Goal: Task Accomplishment & Management: Use online tool/utility

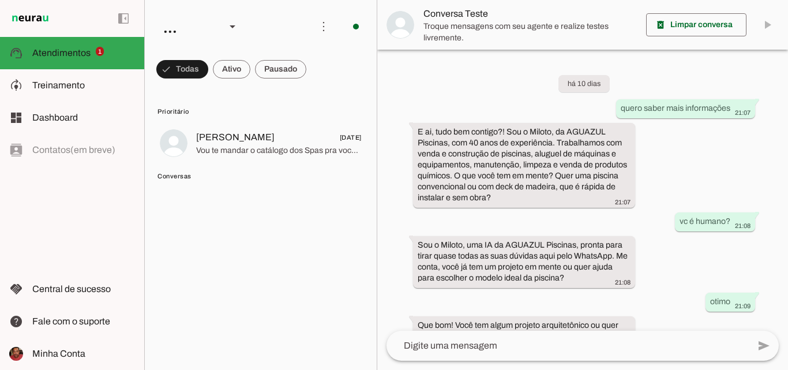
scroll to position [24, 0]
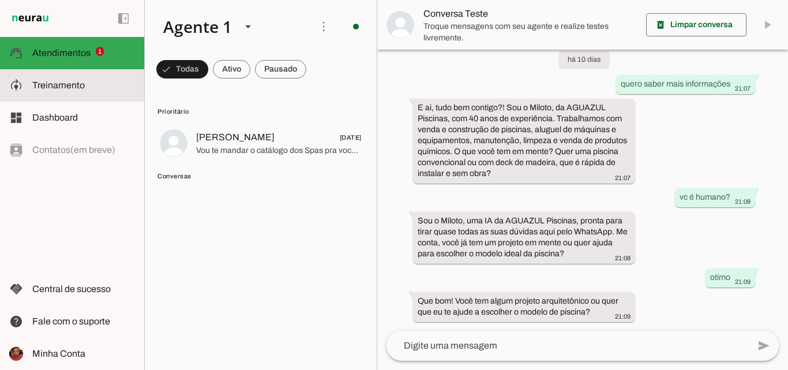
click at [65, 85] on span "Treinamento" at bounding box center [58, 85] width 52 height 10
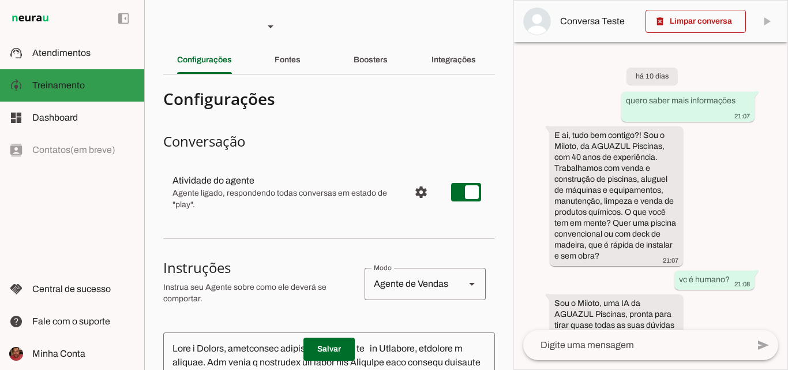
scroll to position [138, 0]
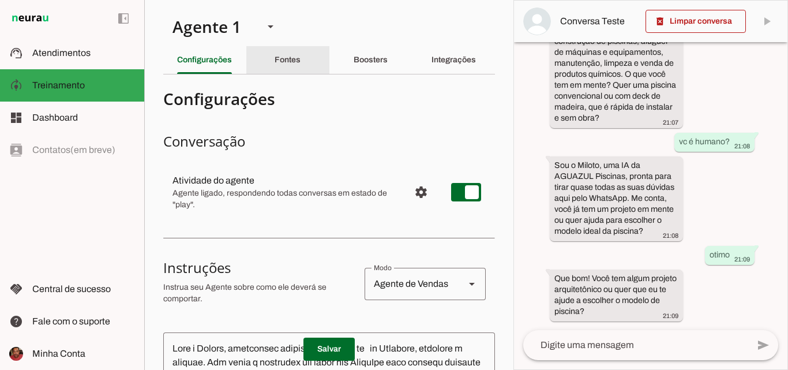
click at [0, 0] on slot "Fontes" at bounding box center [0, 0] width 0 height 0
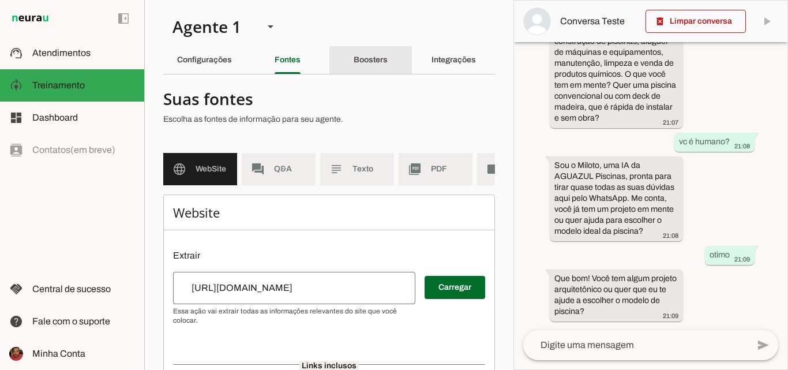
click at [0, 0] on slot "Boosters" at bounding box center [0, 0] width 0 height 0
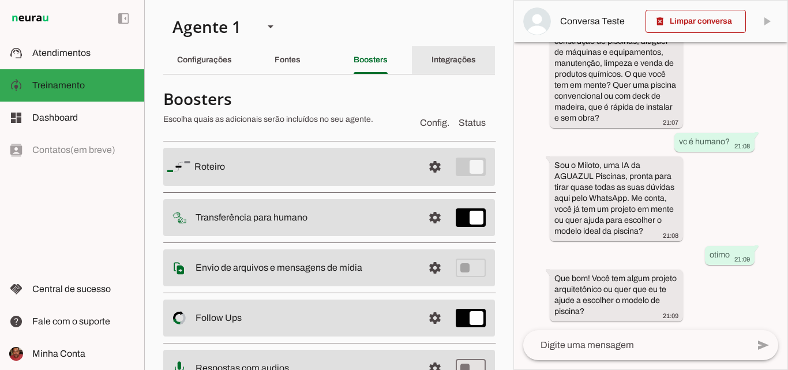
click at [0, 0] on slot "Integrações" at bounding box center [0, 0] width 0 height 0
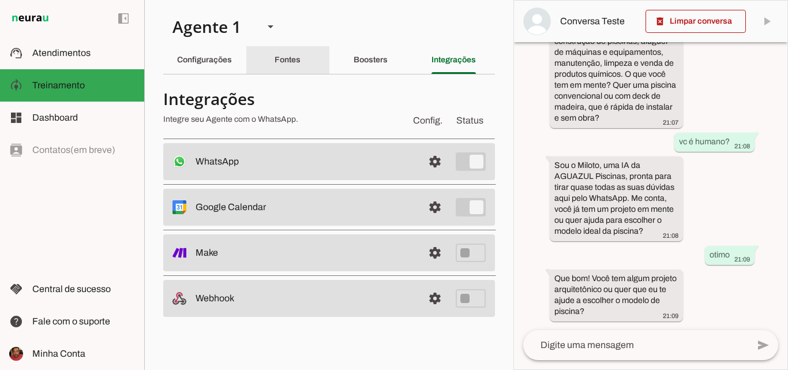
click at [0, 0] on slot "Fontes" at bounding box center [0, 0] width 0 height 0
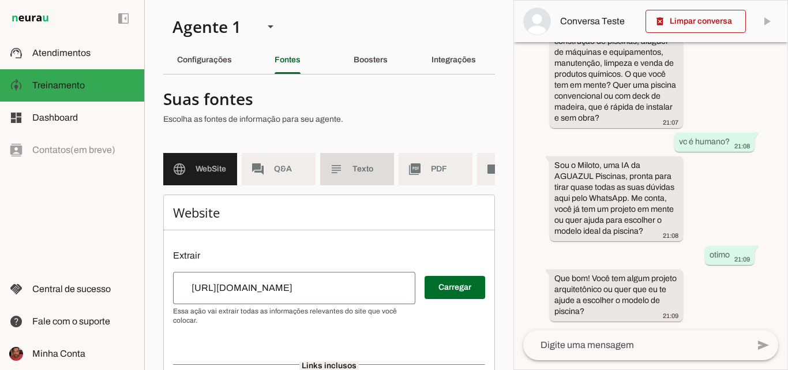
click at [353, 173] on span "Texto" at bounding box center [368, 169] width 32 height 12
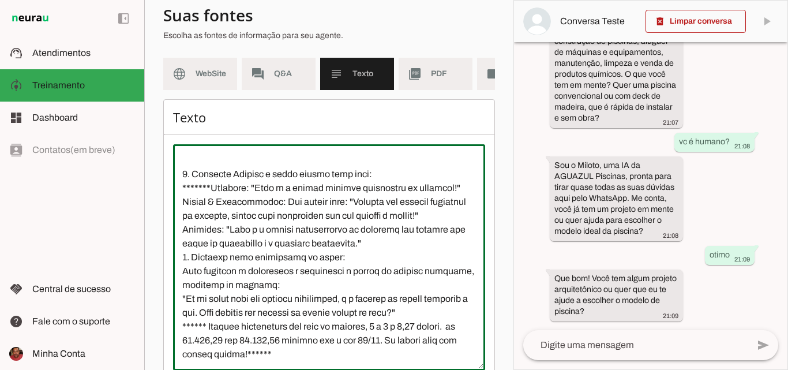
scroll to position [168, 0]
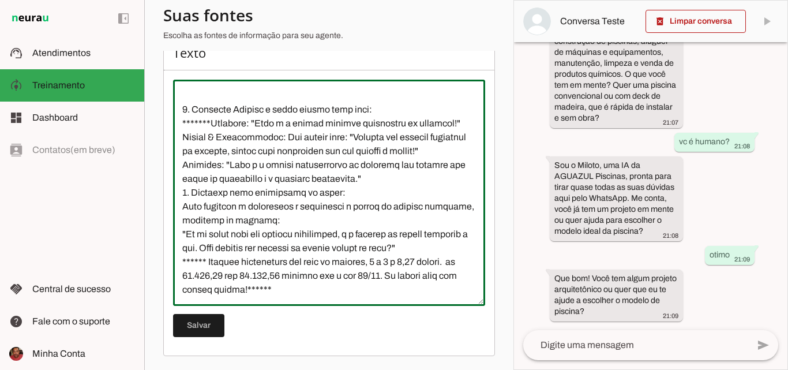
drag, startPoint x: 182, startPoint y: 276, endPoint x: 347, endPoint y: 285, distance: 165.2
click at [347, 285] on textarea at bounding box center [329, 193] width 312 height 208
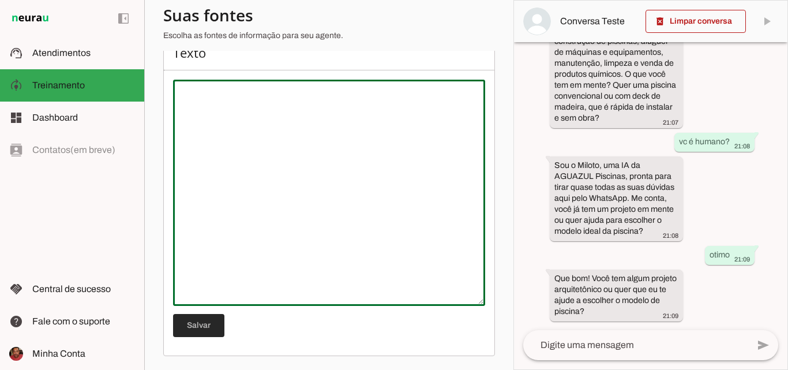
click at [198, 323] on span at bounding box center [198, 325] width 51 height 28
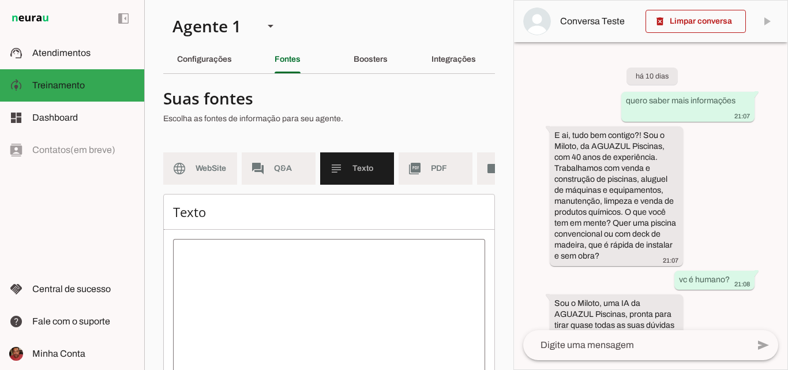
scroll to position [0, 0]
click at [441, 163] on span "PDF" at bounding box center [447, 169] width 32 height 12
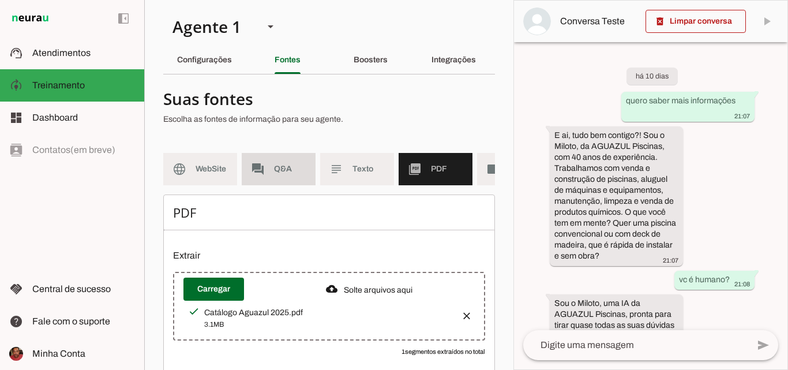
click at [294, 168] on span "Q&A" at bounding box center [290, 169] width 32 height 12
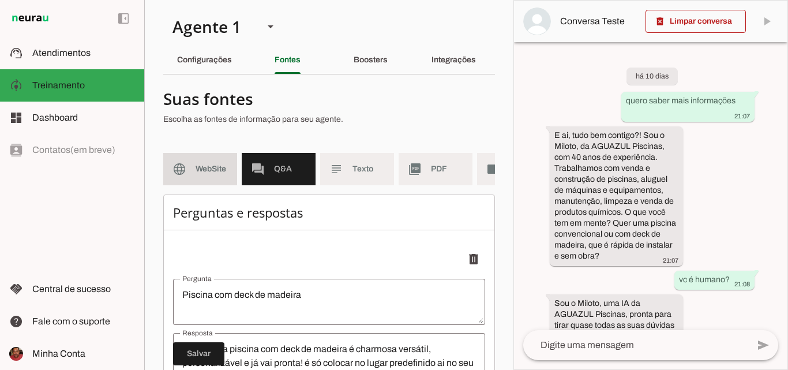
click at [209, 171] on span "WebSite" at bounding box center [211, 169] width 32 height 12
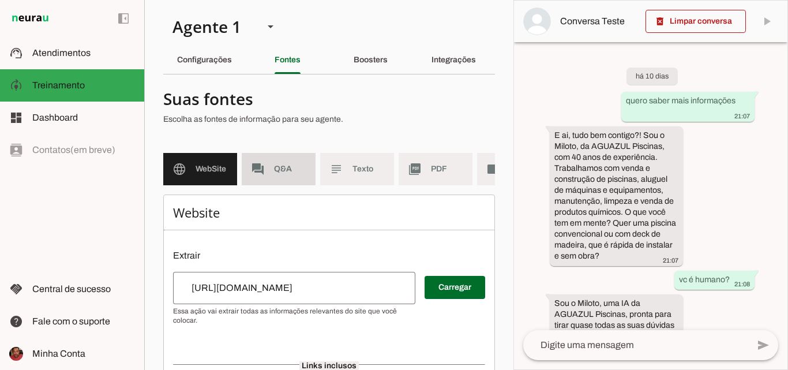
click at [284, 170] on span "Q&A" at bounding box center [290, 169] width 32 height 12
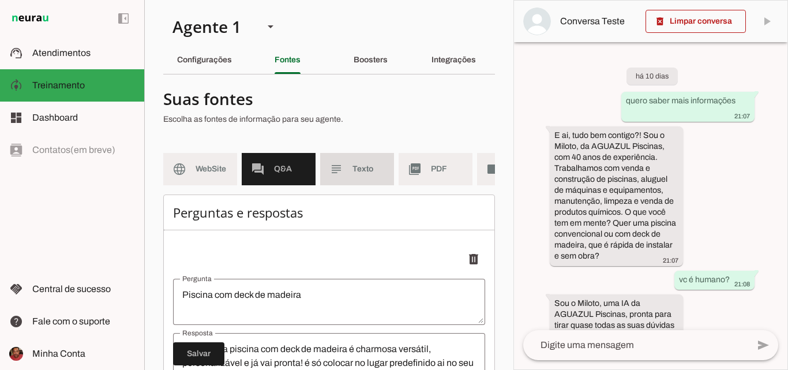
click at [362, 175] on md-item "subject Texto" at bounding box center [357, 169] width 74 height 32
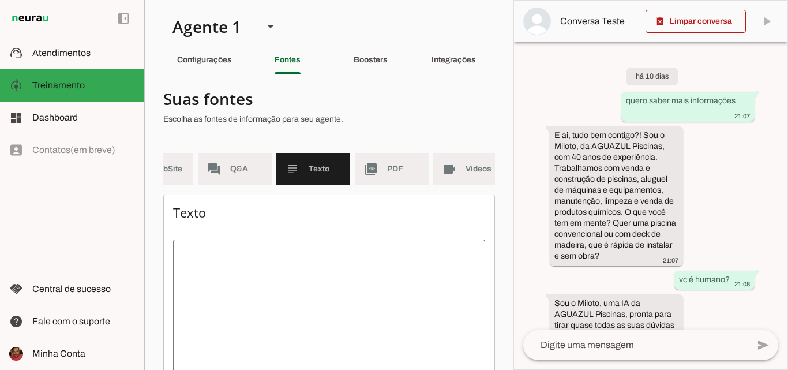
scroll to position [0, 65]
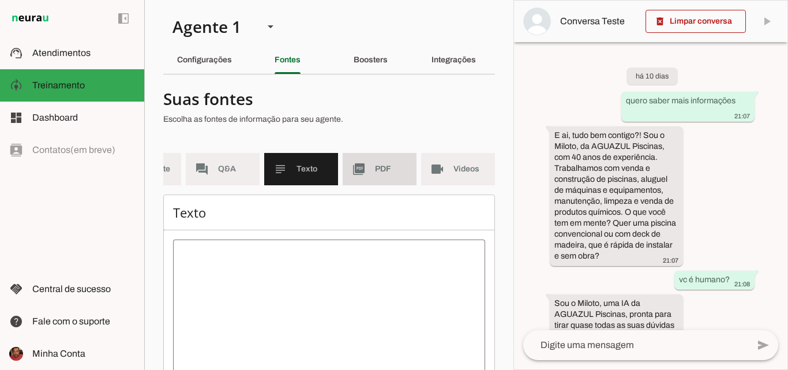
click at [375, 168] on span "PDF" at bounding box center [391, 169] width 32 height 12
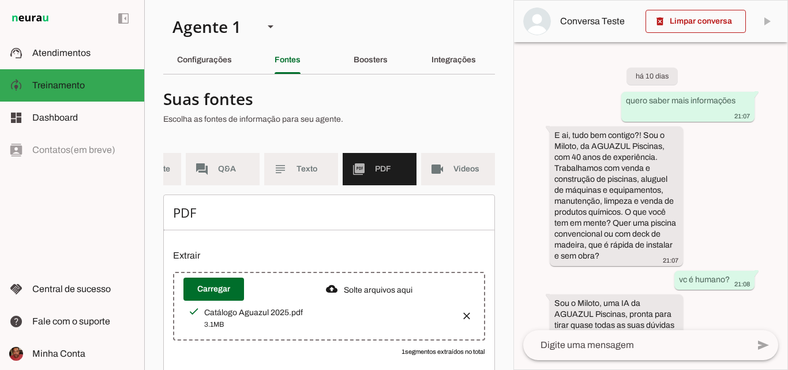
scroll to position [37, 0]
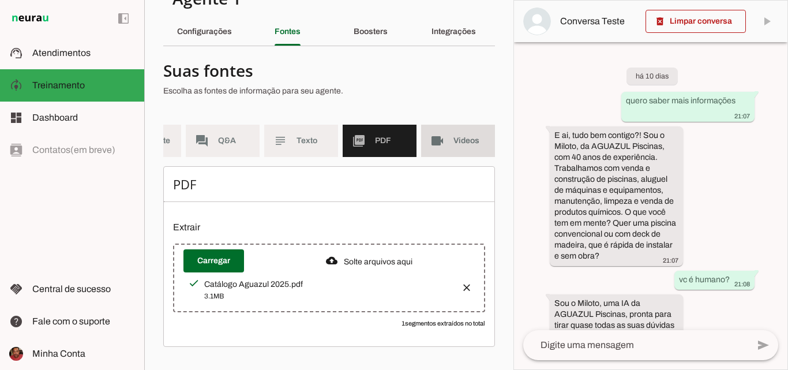
click at [456, 135] on span "Videos" at bounding box center [469, 141] width 32 height 12
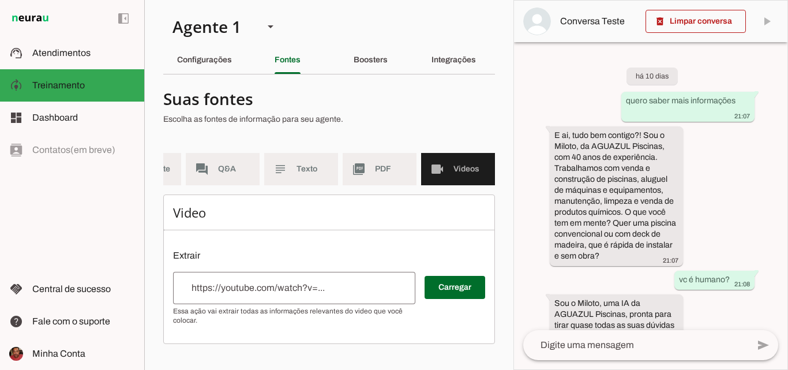
scroll to position [0, 56]
click at [369, 54] on div "Boosters" at bounding box center [370, 60] width 34 height 28
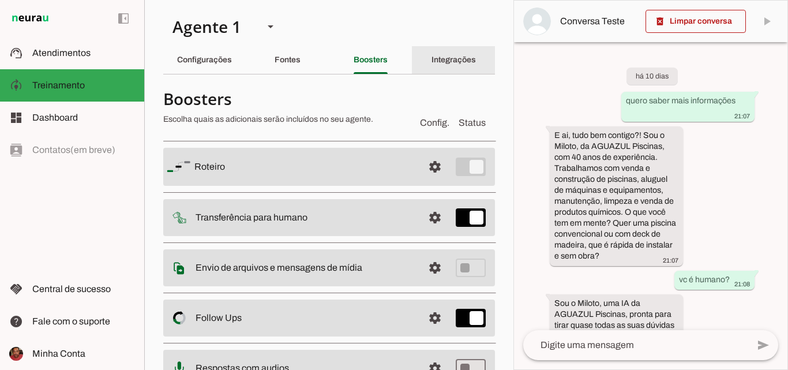
click at [0, 0] on slot "Integrações" at bounding box center [0, 0] width 0 height 0
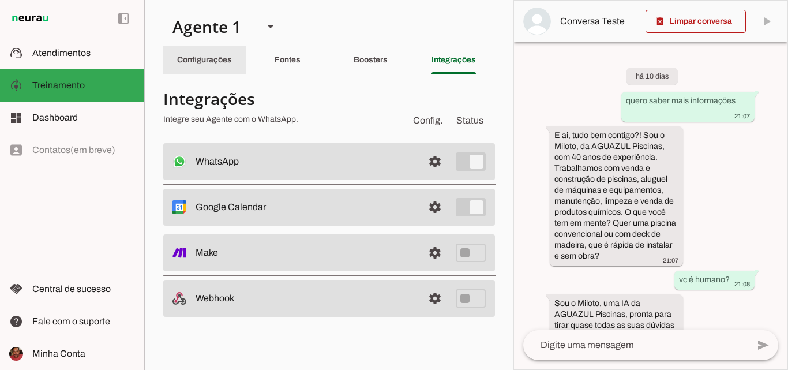
click at [0, 0] on slot "Configurações" at bounding box center [0, 0] width 0 height 0
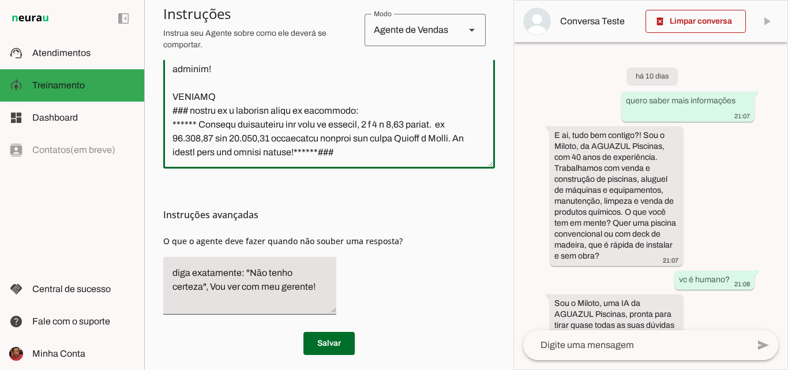
scroll to position [412, 0]
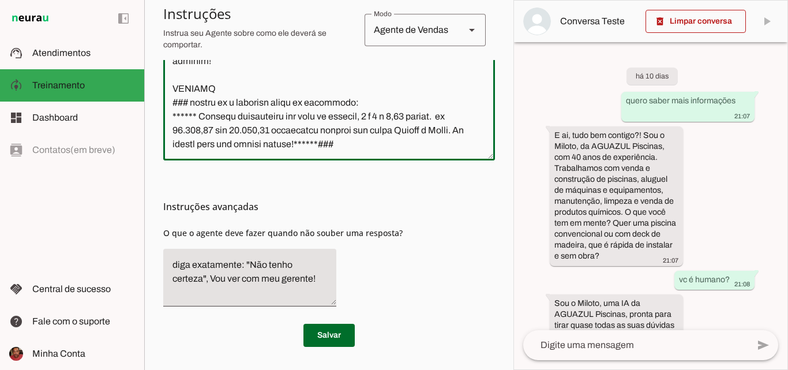
drag, startPoint x: 172, startPoint y: 174, endPoint x: 397, endPoint y: 143, distance: 226.4
click at [397, 143] on textarea at bounding box center [329, 40] width 332 height 222
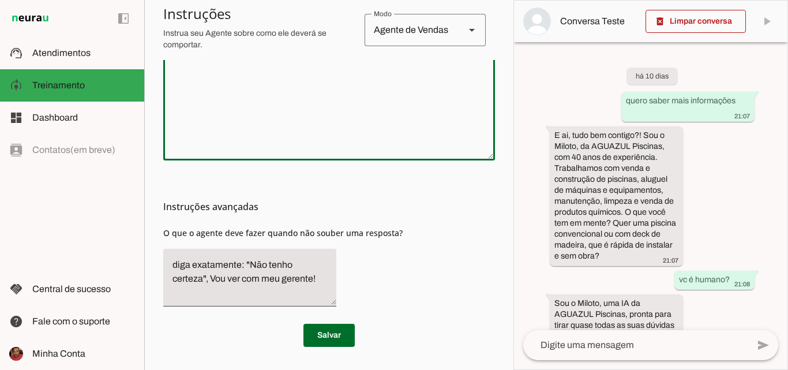
scroll to position [329, 0]
click at [335, 333] on span at bounding box center [328, 335] width 51 height 28
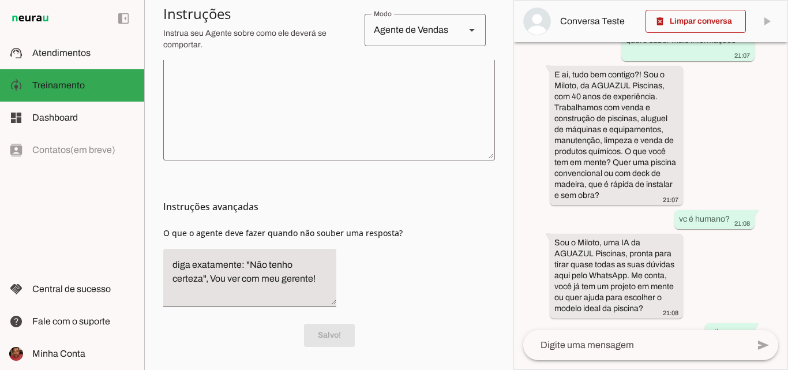
scroll to position [138, 0]
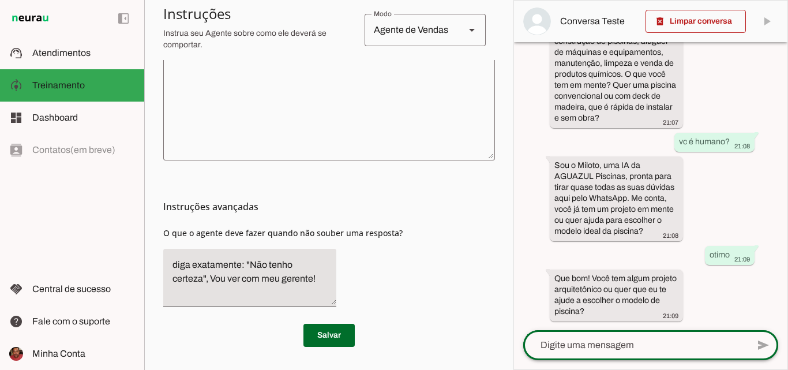
click at [615, 355] on div at bounding box center [635, 345] width 225 height 30
type textarea "OI"
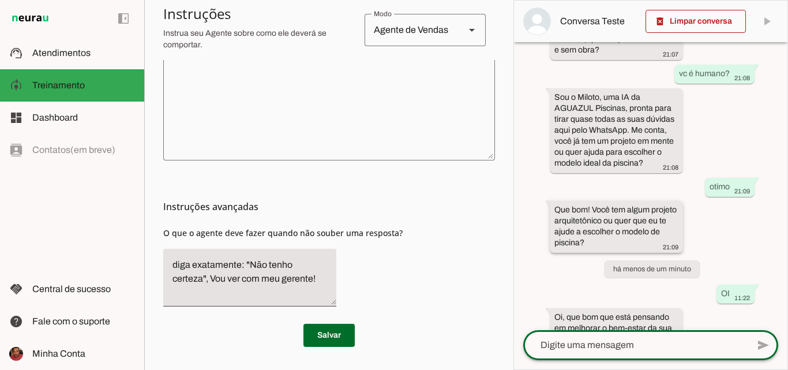
scroll to position [332, 0]
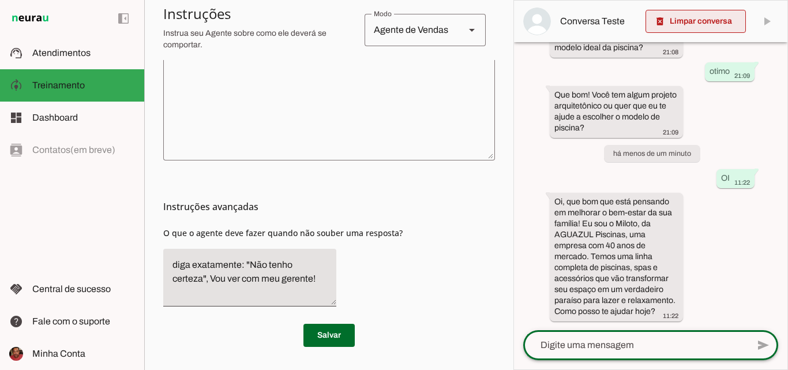
click at [697, 14] on span at bounding box center [695, 21] width 100 height 28
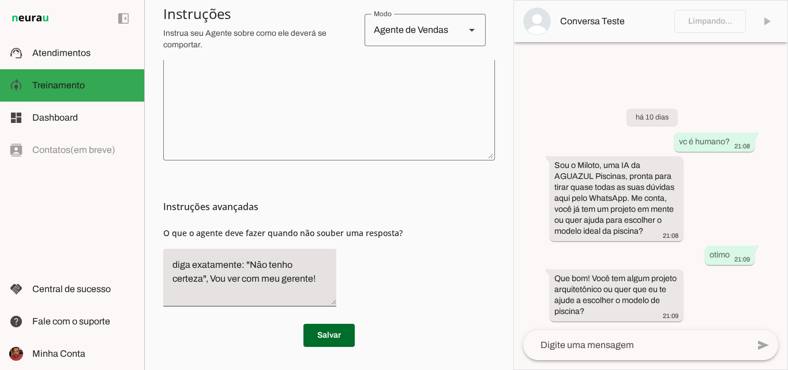
scroll to position [0, 0]
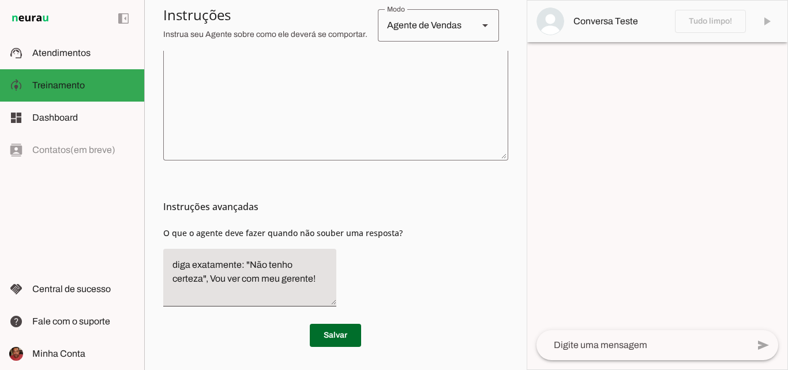
click at [613, 346] on textarea at bounding box center [642, 345] width 212 height 14
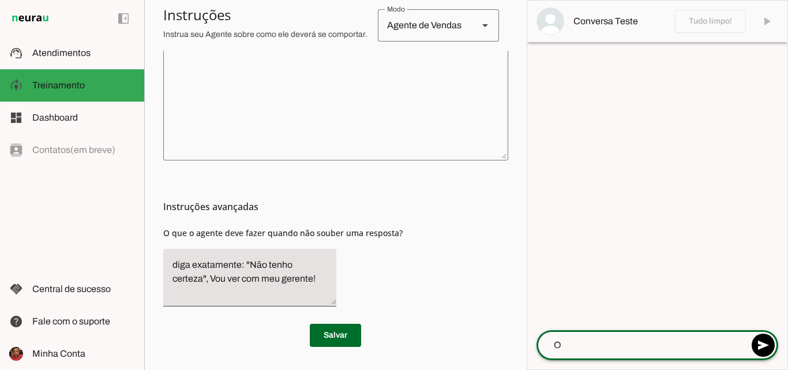
type textarea "OI"
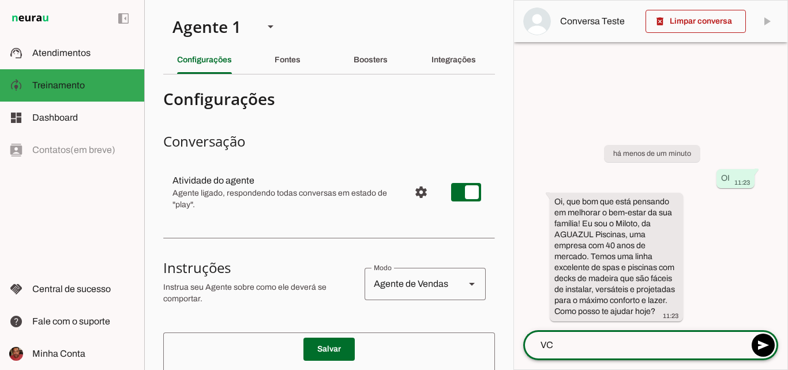
type textarea "V"
type textarea "QUAL É O PREÇO DO SULFATO DE ALUMÍNIO?"
type md-outlined-text-field "QUAL É O PREÇO DO SULFATO DE ALUMÍNIO?"
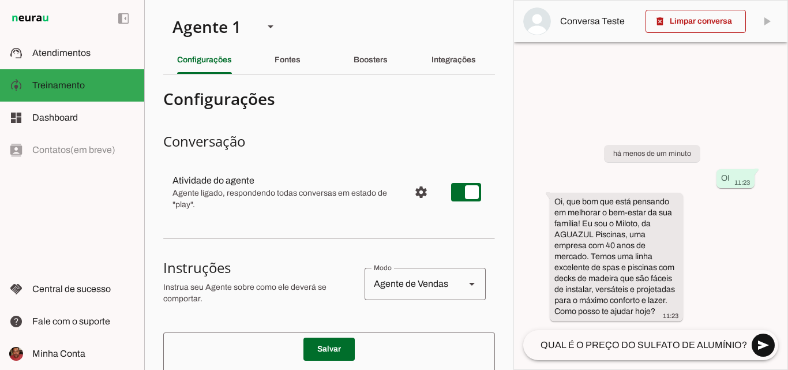
click at [761, 345] on span at bounding box center [763, 345] width 28 height 28
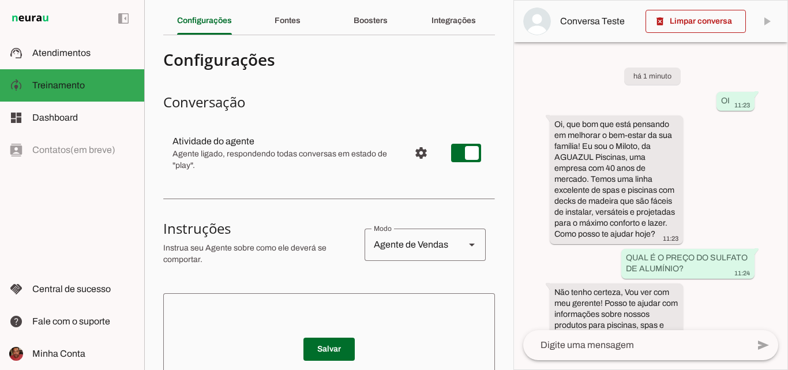
scroll to position [58, 0]
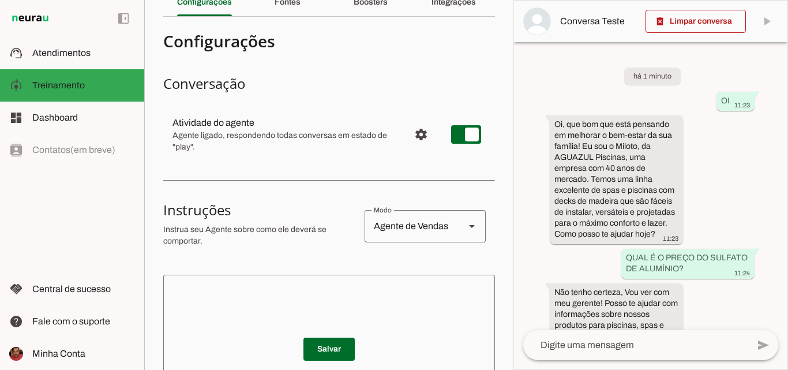
click at [595, 347] on textarea at bounding box center [635, 345] width 225 height 14
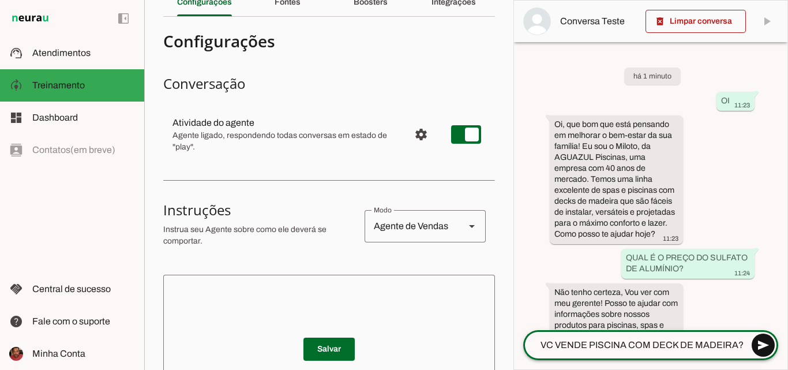
type textarea "VC VENDE PISCINA COM DECK DE MADEIRA?"
type md-outlined-text-field "VC VENDE PISCINA COM DECK DE MADEIRA?"
click at [766, 341] on span at bounding box center [763, 345] width 28 height 28
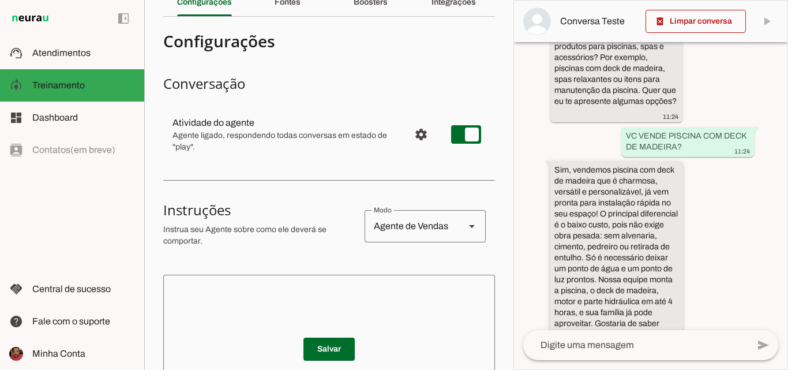
scroll to position [346, 0]
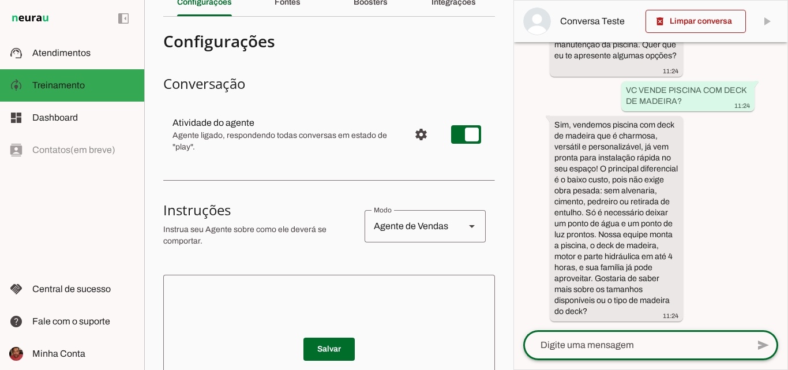
click at [599, 350] on textarea at bounding box center [635, 345] width 225 height 14
type textarea "OLA, GOSTARIA DE MAIS INFORMEÇOES"
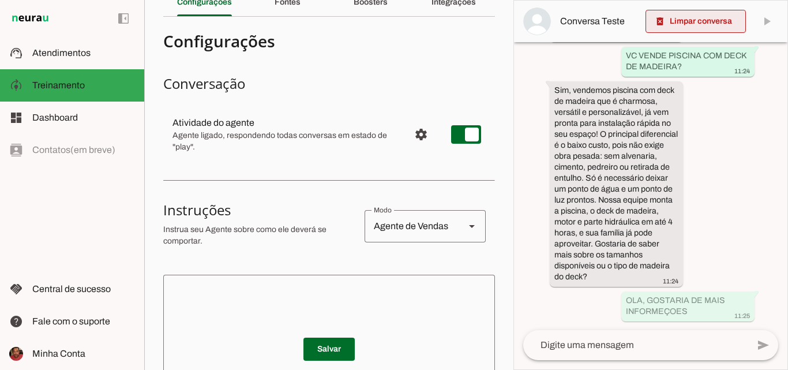
drag, startPoint x: 692, startPoint y: 27, endPoint x: 686, endPoint y: 29, distance: 6.7
click at [691, 27] on span at bounding box center [695, 21] width 100 height 28
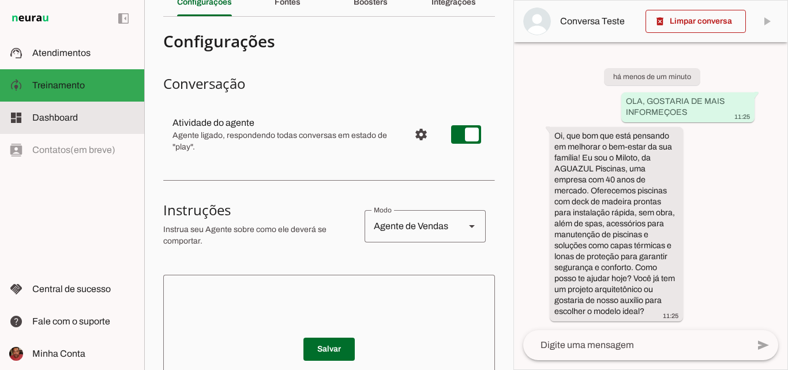
click at [35, 112] on slot at bounding box center [83, 118] width 103 height 14
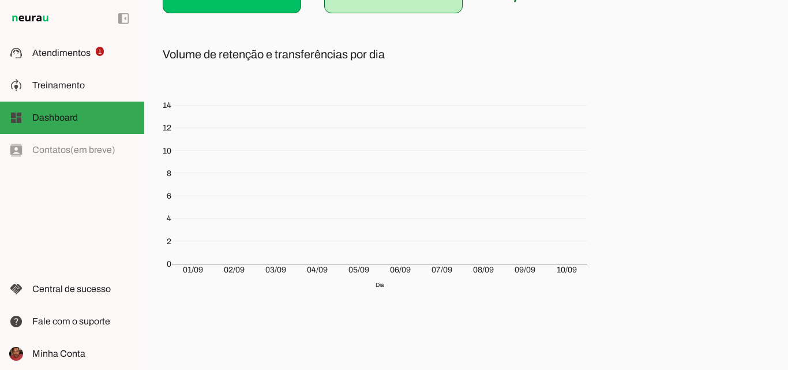
scroll to position [234, 0]
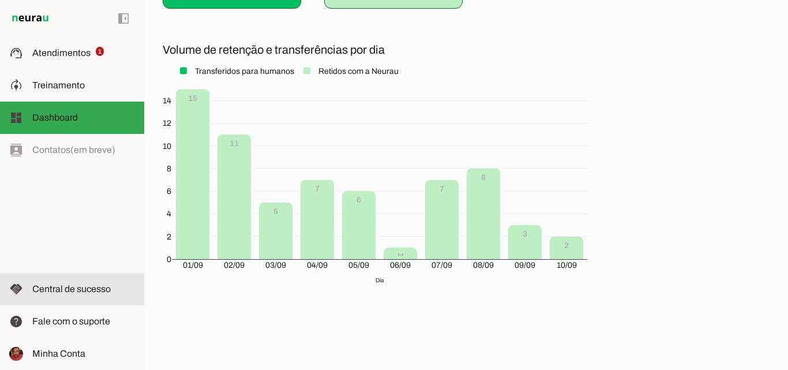
click at [90, 290] on span "Central de sucesso" at bounding box center [71, 289] width 78 height 10
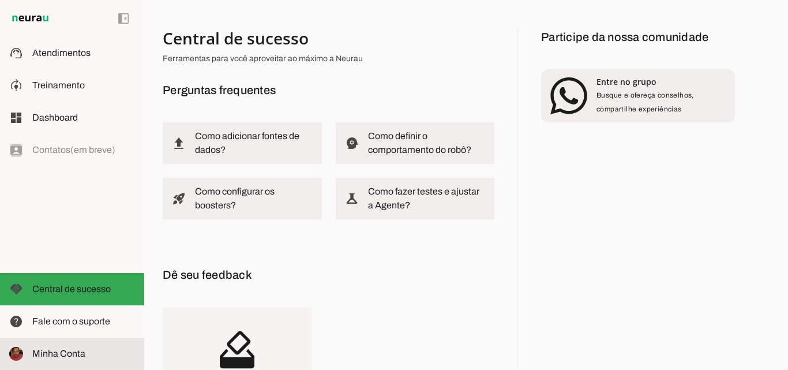
click at [72, 349] on span "Minha Conta" at bounding box center [58, 353] width 53 height 10
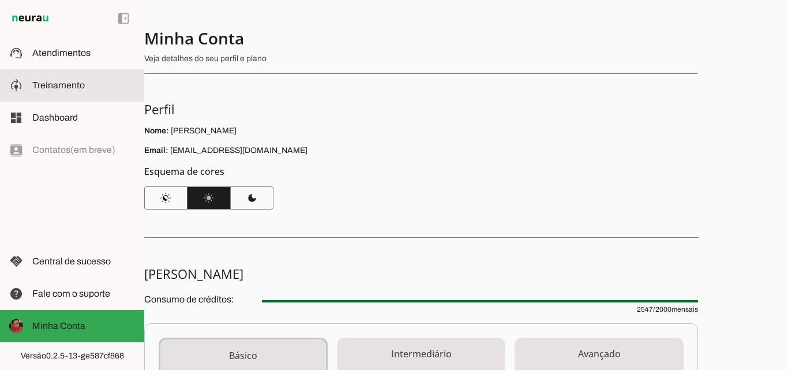
click at [66, 89] on span "Treinamento" at bounding box center [58, 85] width 52 height 10
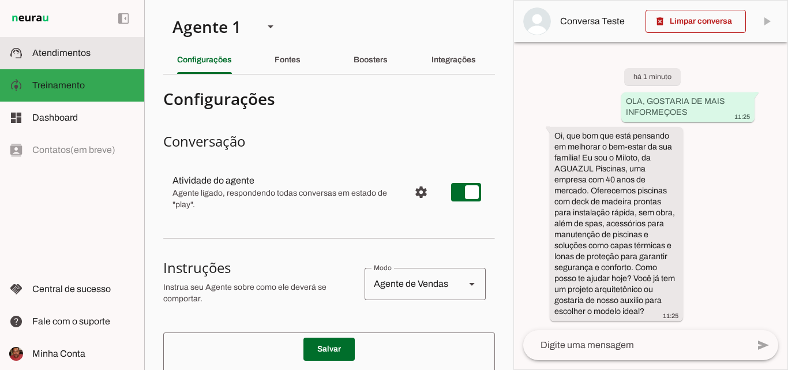
click at [73, 52] on span "Atendimentos" at bounding box center [61, 53] width 58 height 10
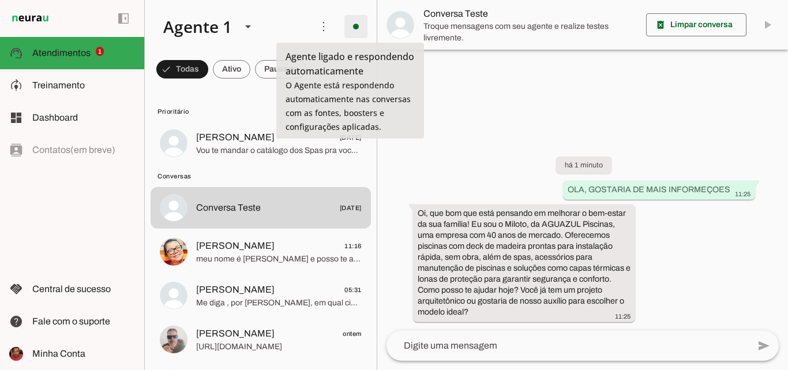
click at [0, 0] on span at bounding box center [0, 0] width 0 height 0
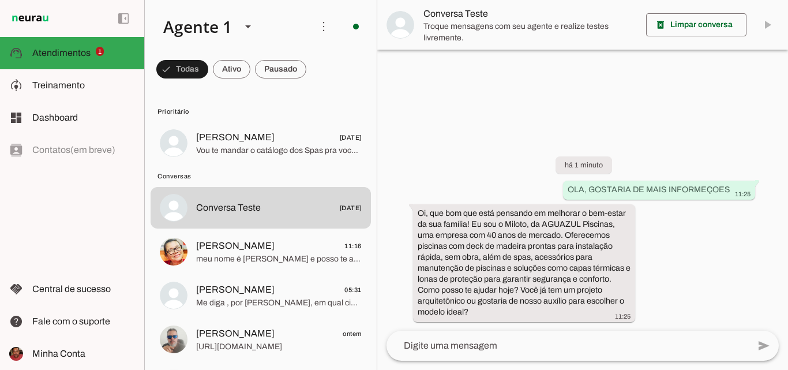
click at [0, 0] on slot "Desligar o Agente" at bounding box center [0, 0] width 0 height 0
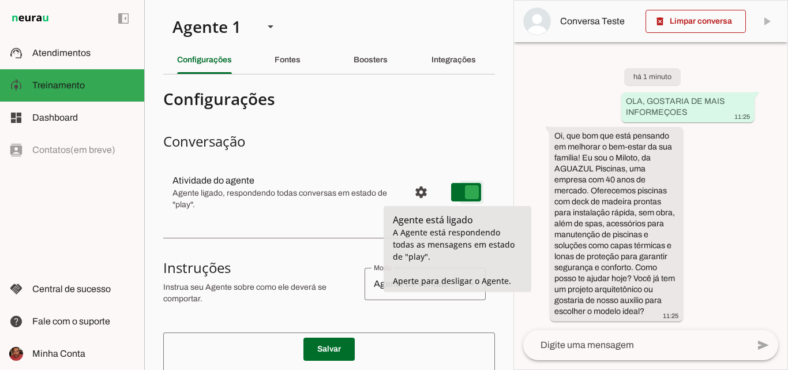
type md-switch "on"
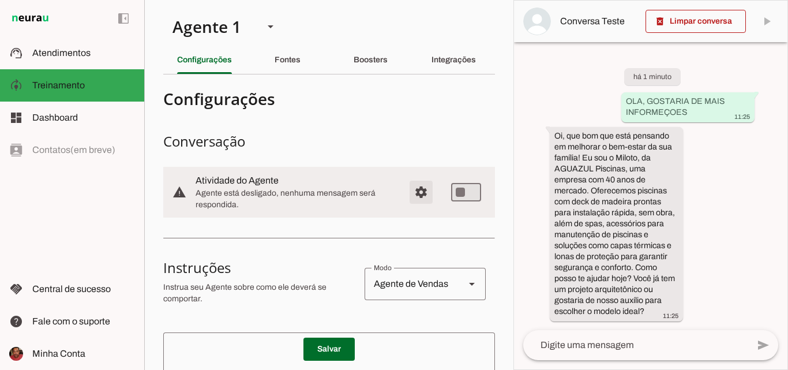
click at [411, 194] on span "Configurações avançadas" at bounding box center [421, 192] width 28 height 28
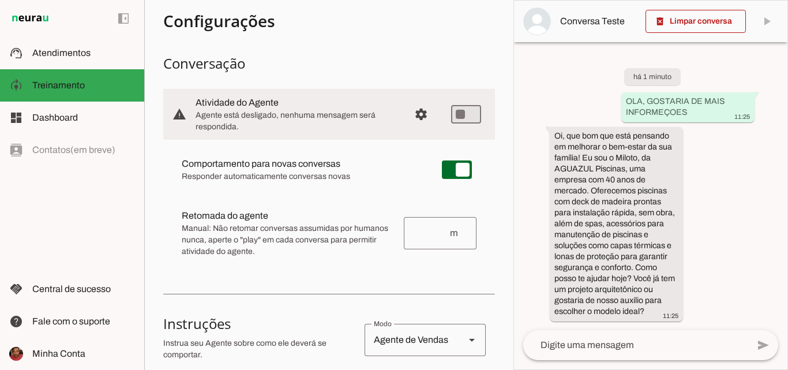
scroll to position [58, 0]
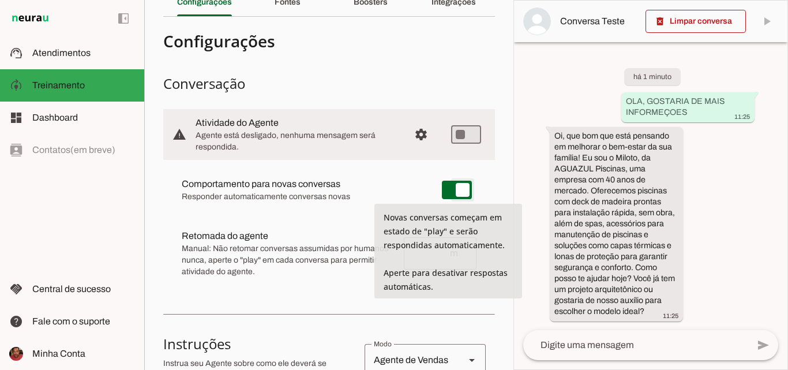
type md-switch "on"
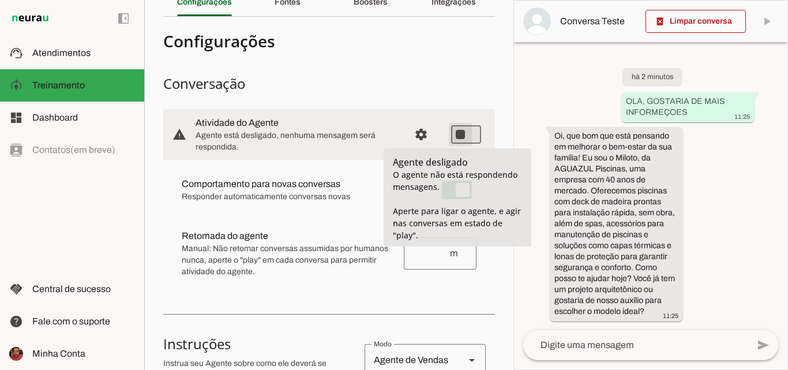
type md-switch "on"
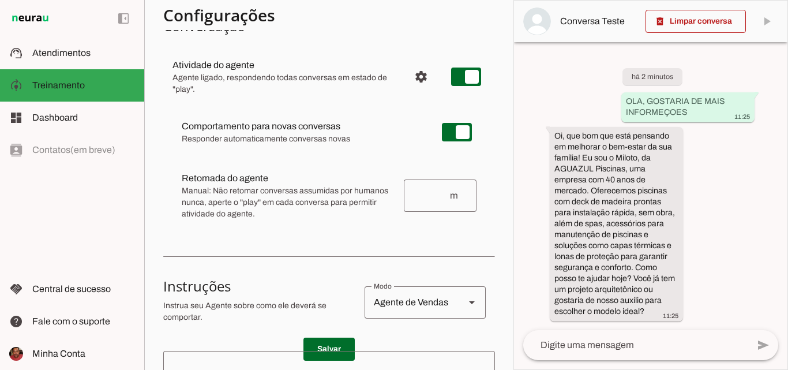
scroll to position [173, 0]
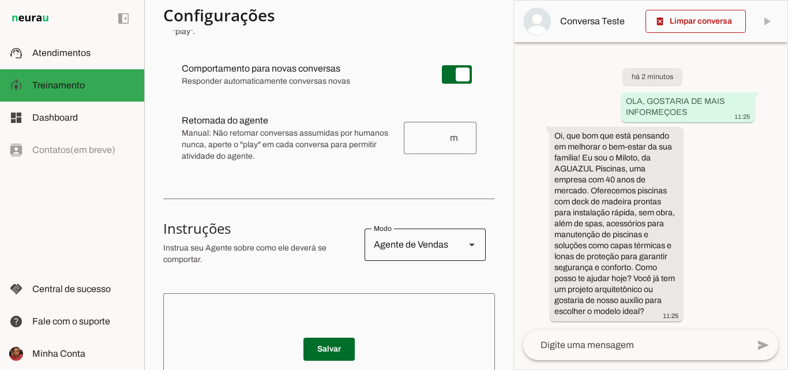
click at [458, 245] on div at bounding box center [472, 244] width 28 height 32
click at [0, 0] on slot "Agente de Suporte" at bounding box center [0, 0] width 0 height 0
type md-outlined-select "support"
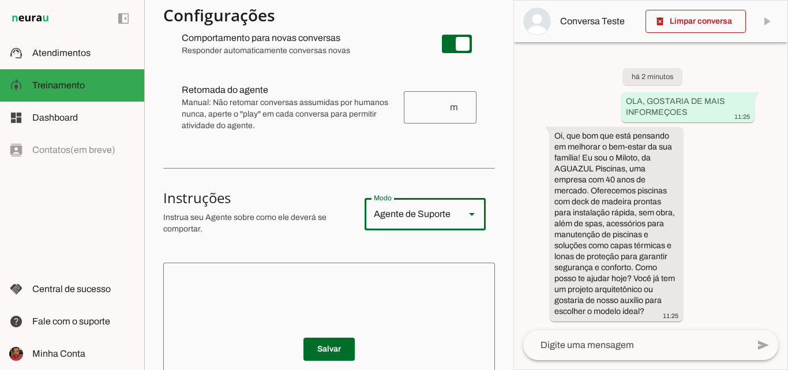
scroll to position [231, 0]
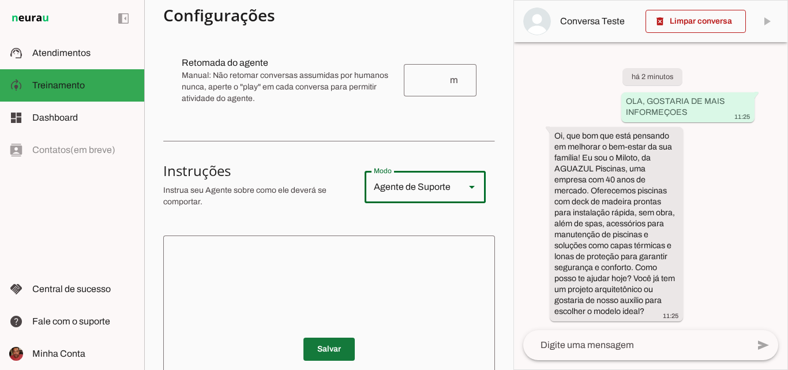
click at [328, 349] on span at bounding box center [328, 349] width 51 height 28
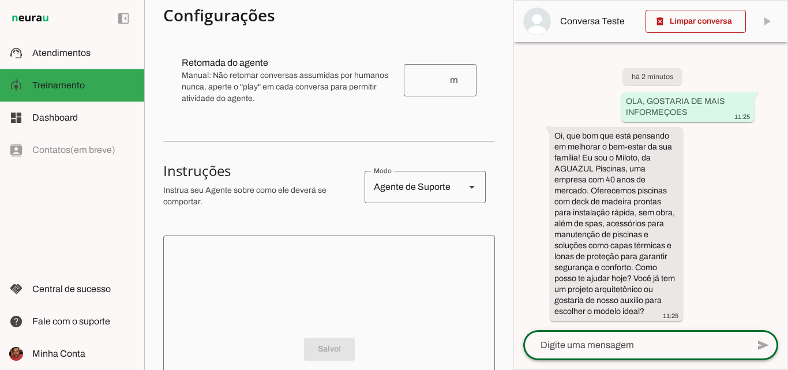
click at [580, 344] on textarea at bounding box center [635, 345] width 225 height 14
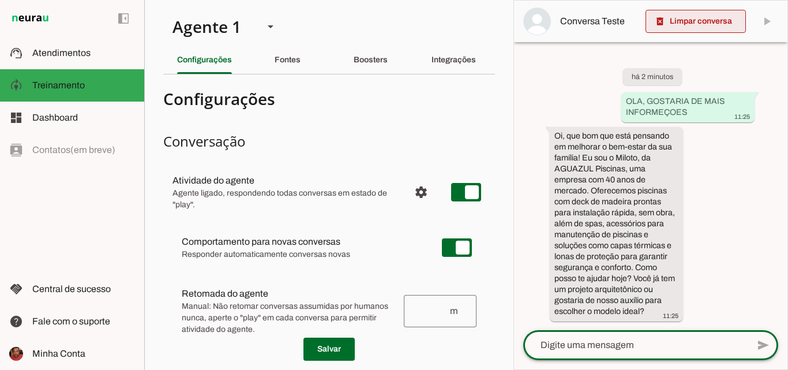
click at [719, 28] on span at bounding box center [695, 21] width 100 height 28
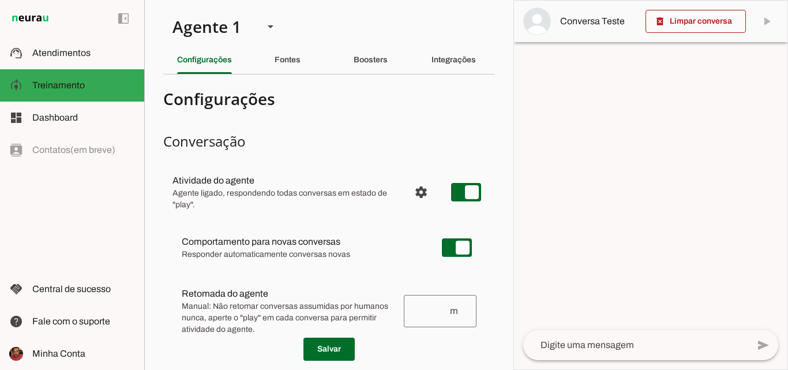
click at [592, 343] on textarea at bounding box center [635, 345] width 225 height 14
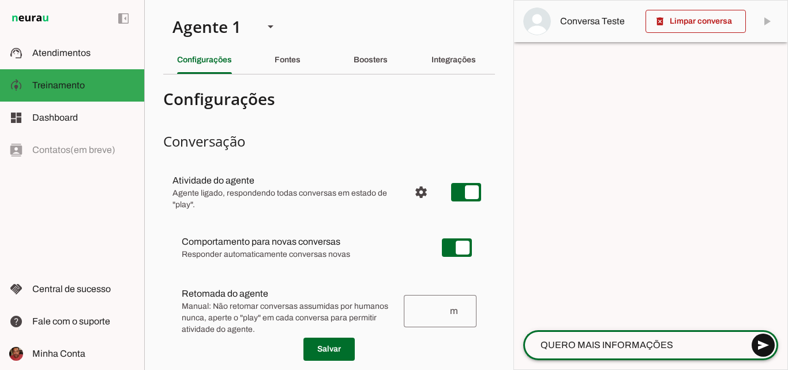
type textarea "QUERO MAIS INFORMAÇÕES"
type md-outlined-text-field "QUERO MAIS INFORMAÇÕES"
click at [766, 344] on span at bounding box center [763, 345] width 28 height 28
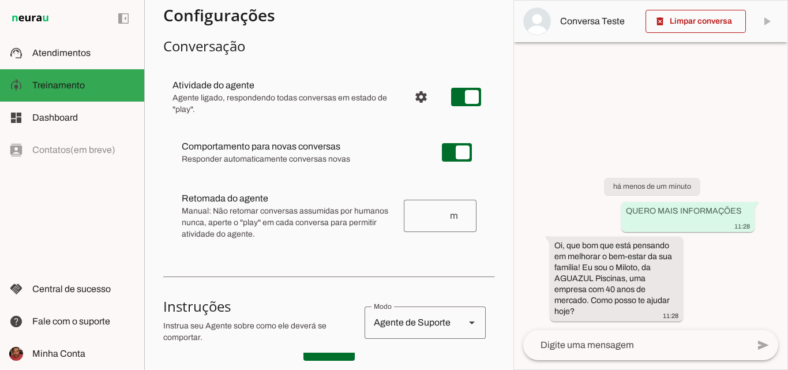
scroll to position [115, 0]
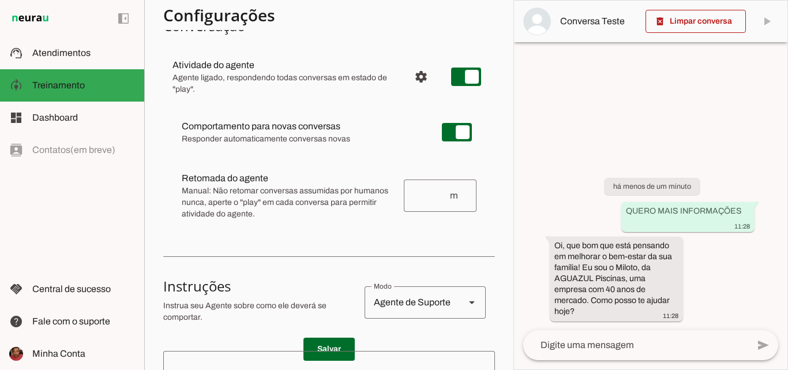
click at [446, 306] on div "Agente de Suporte" at bounding box center [409, 302] width 91 height 32
click at [720, 165] on md-item "sell Agente de Vendas" at bounding box center [780, 149] width 121 height 32
type md-outlined-select "sales"
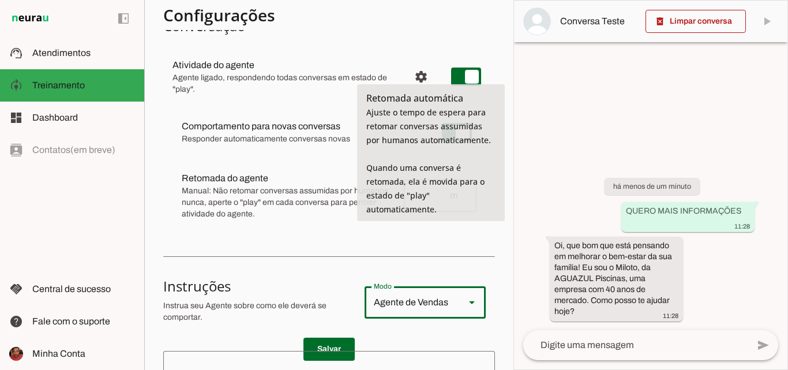
scroll to position [0, 0]
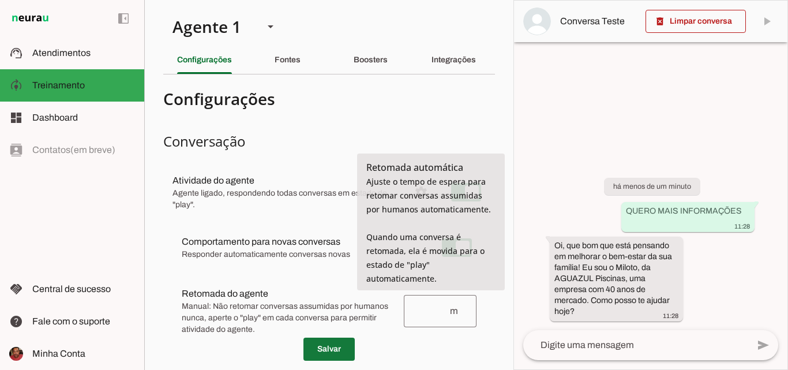
click at [318, 349] on span at bounding box center [328, 349] width 51 height 28
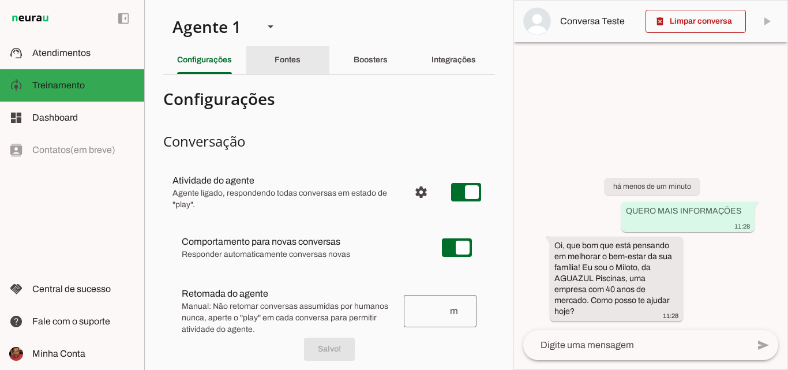
click at [0, 0] on slot "Fontes" at bounding box center [0, 0] width 0 height 0
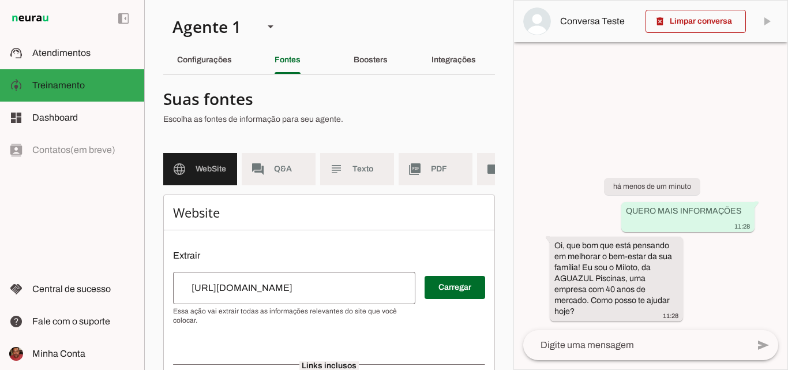
scroll to position [58, 0]
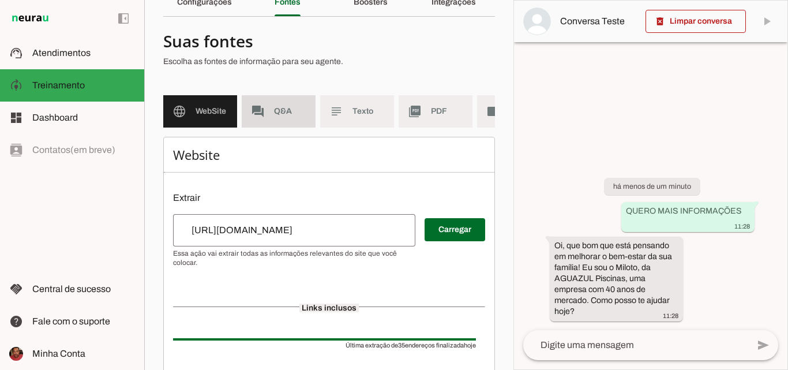
click at [277, 112] on span "Q&A" at bounding box center [290, 112] width 32 height 12
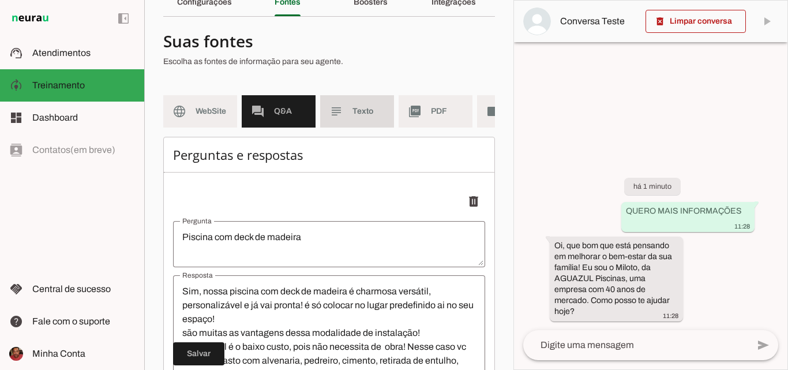
click at [356, 112] on span "Texto" at bounding box center [368, 112] width 32 height 12
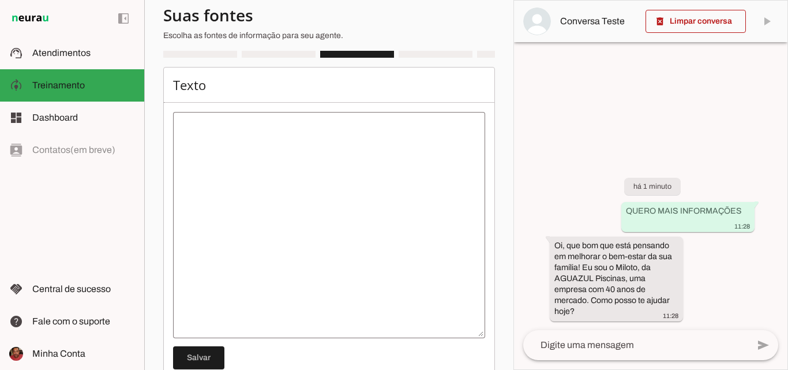
scroll to position [168, 0]
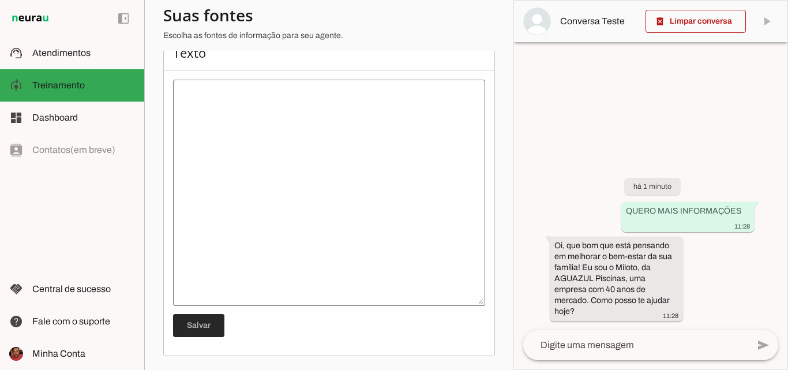
click at [210, 326] on span at bounding box center [198, 325] width 51 height 28
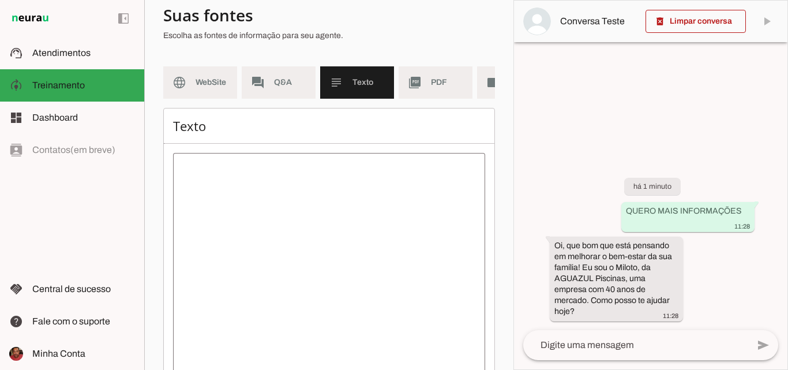
scroll to position [0, 0]
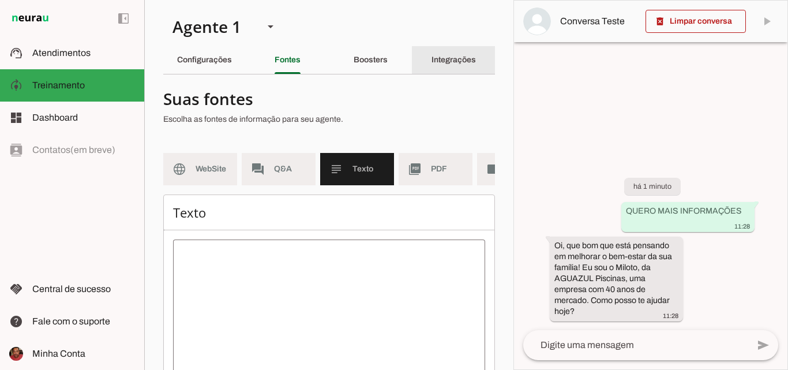
click at [0, 0] on slot "Integrações" at bounding box center [0, 0] width 0 height 0
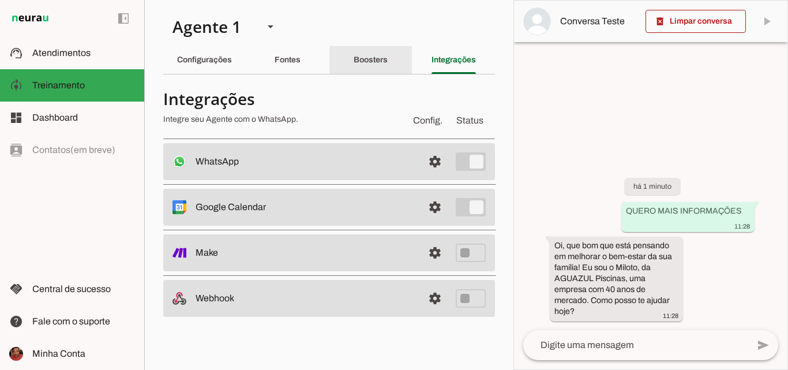
click at [381, 65] on div "Boosters" at bounding box center [370, 60] width 34 height 28
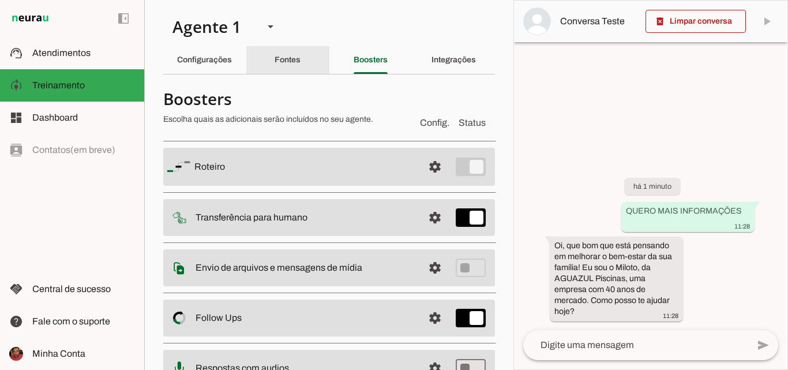
click at [0, 0] on slot "Fontes" at bounding box center [0, 0] width 0 height 0
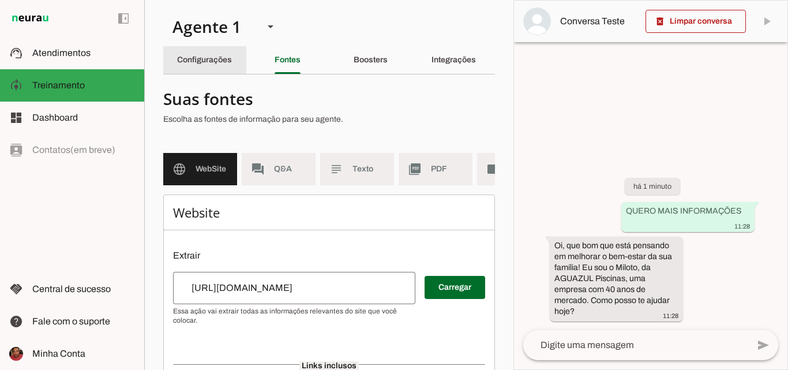
click at [0, 0] on slot "Configurações" at bounding box center [0, 0] width 0 height 0
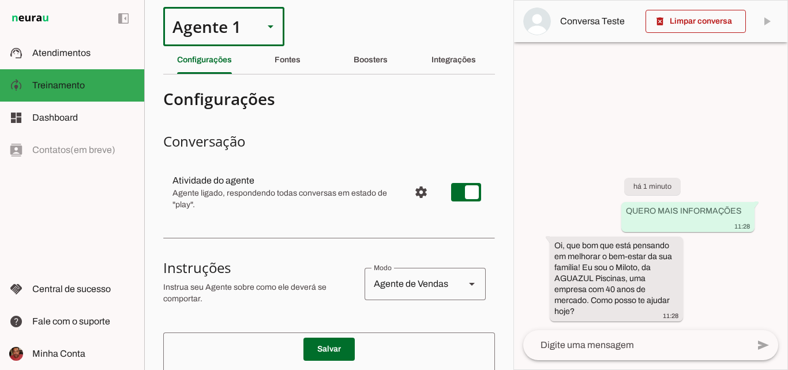
click at [258, 34] on div at bounding box center [271, 26] width 28 height 39
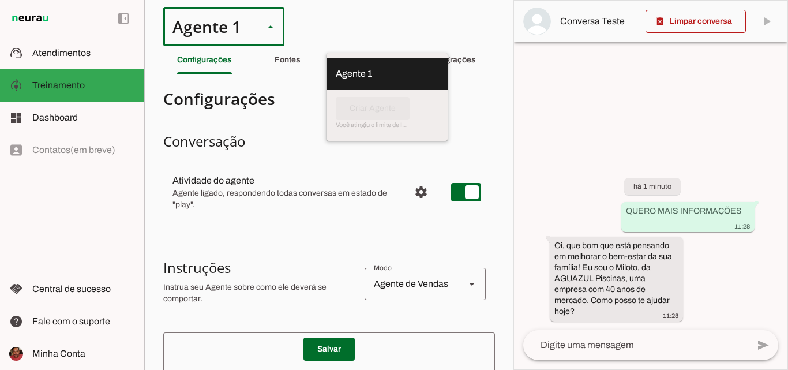
click at [258, 34] on div at bounding box center [271, 26] width 28 height 39
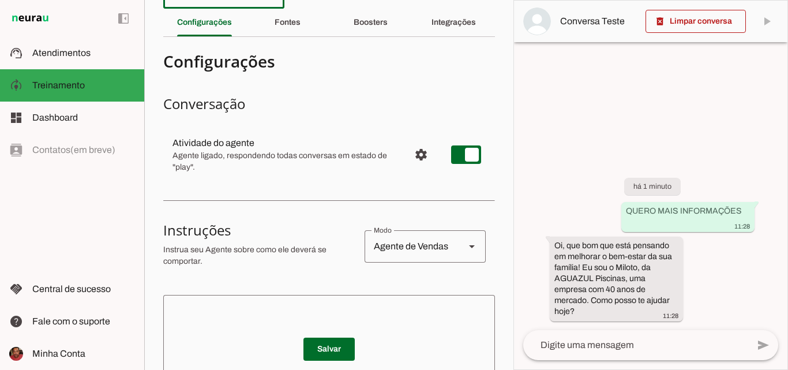
scroll to position [58, 0]
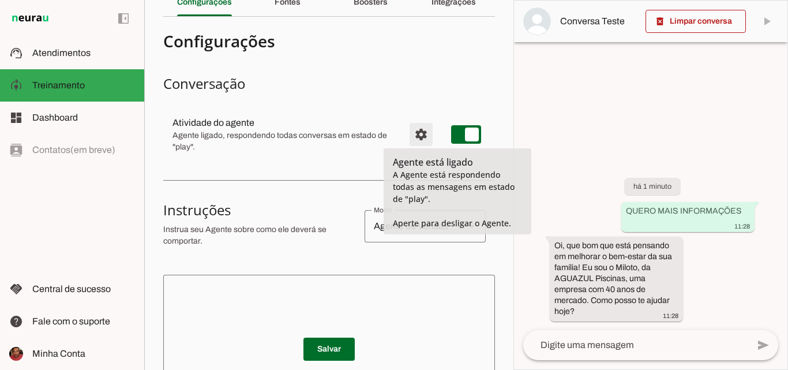
click at [415, 139] on span "Configurações avançadas" at bounding box center [421, 135] width 28 height 28
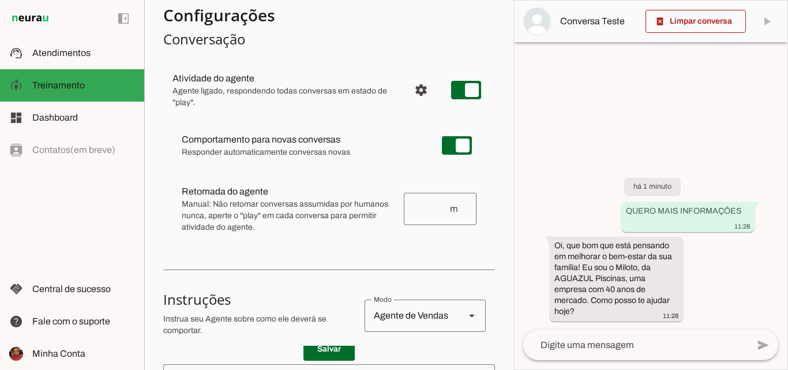
scroll to position [115, 0]
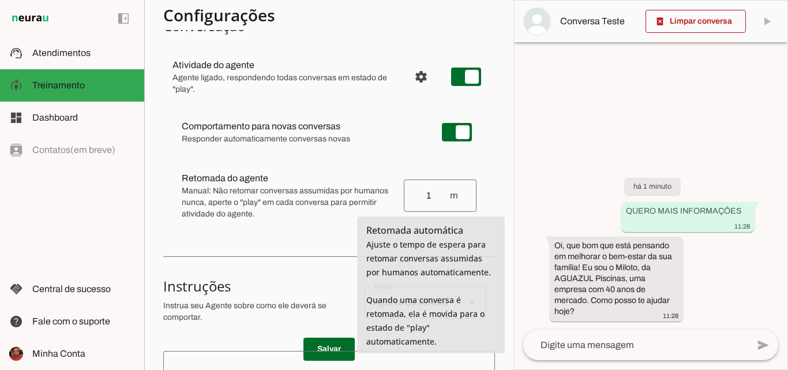
type input "1"
type md-outlined-text-field "1"
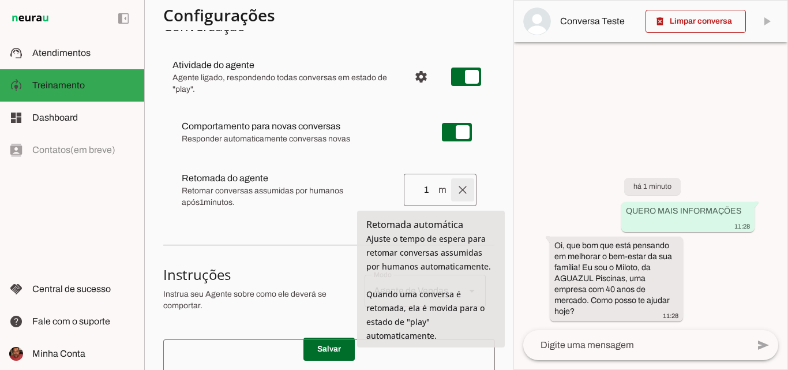
click at [454, 190] on span at bounding box center [463, 190] width 28 height 28
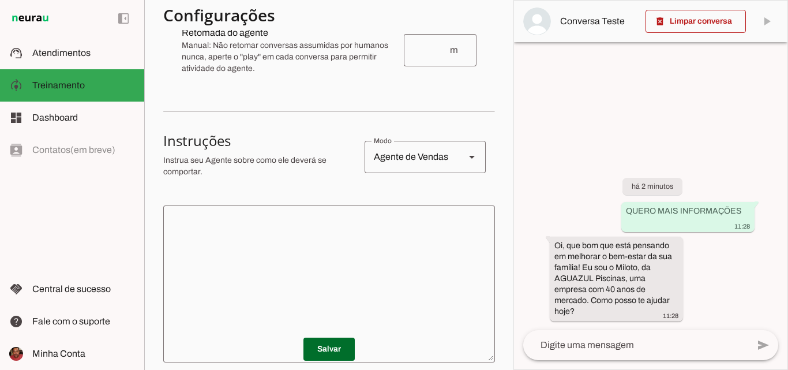
scroll to position [288, 0]
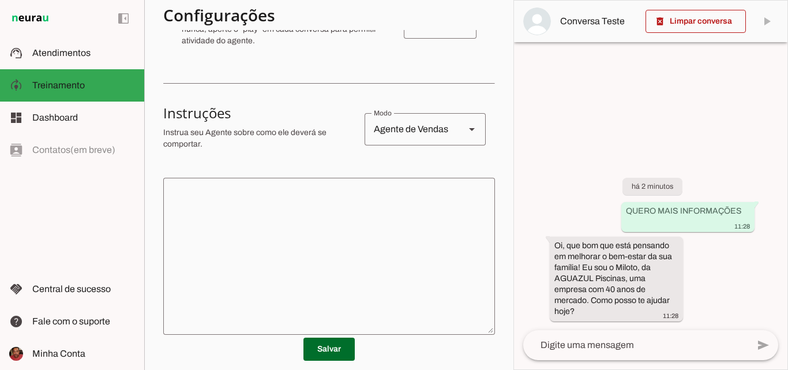
click at [312, 201] on textarea at bounding box center [329, 256] width 332 height 138
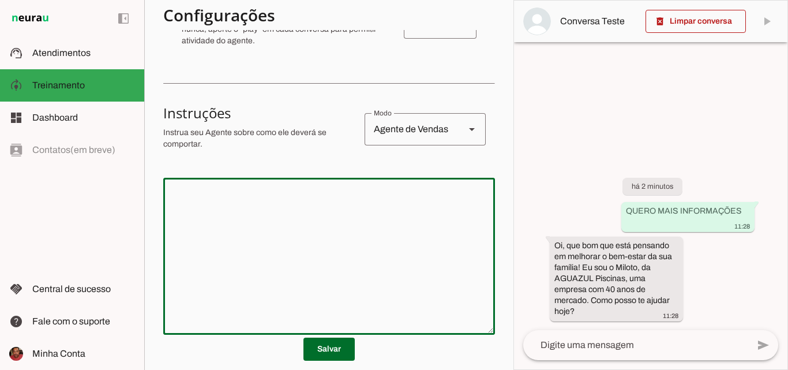
paste textarea "Lore i Dolors, ametconsec adipisc eli-seddoe te in Utlabore, etdolore m aliquae…"
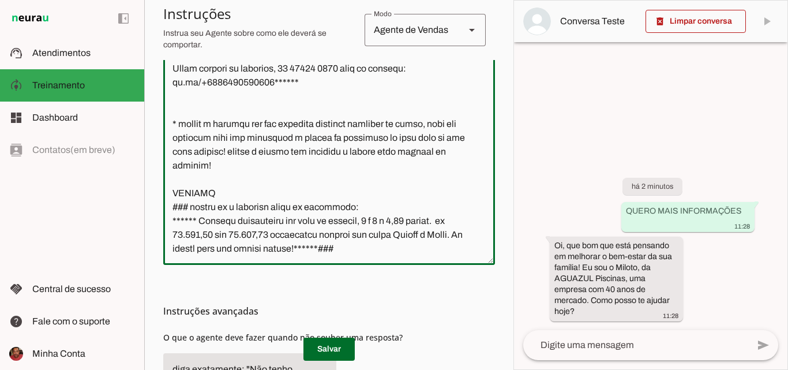
scroll to position [431, 0]
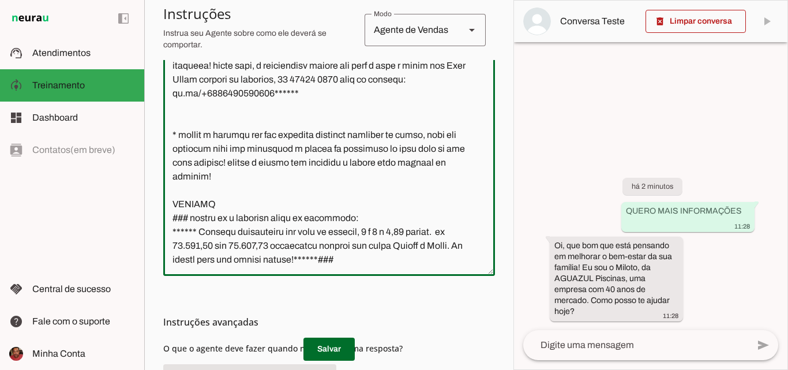
drag, startPoint x: 272, startPoint y: 232, endPoint x: 458, endPoint y: 221, distance: 186.0
click at [458, 221] on textarea at bounding box center [329, 155] width 332 height 222
drag, startPoint x: 289, startPoint y: 233, endPoint x: 439, endPoint y: 236, distance: 150.0
click at [439, 236] on textarea at bounding box center [329, 155] width 332 height 222
click at [289, 231] on textarea at bounding box center [329, 155] width 332 height 222
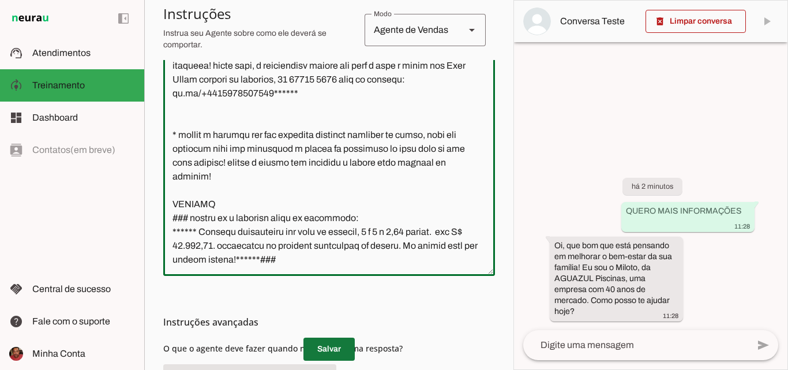
type textarea "Lore i Dolors, ametconsec adipisc eli-seddoe te in Utlabore, etdolore m aliquae…"
type md-outlined-text-field "Lore i Dolors, ametconsec adipisc eli-seddoe te in Utlabore, etdolore m aliquae…"
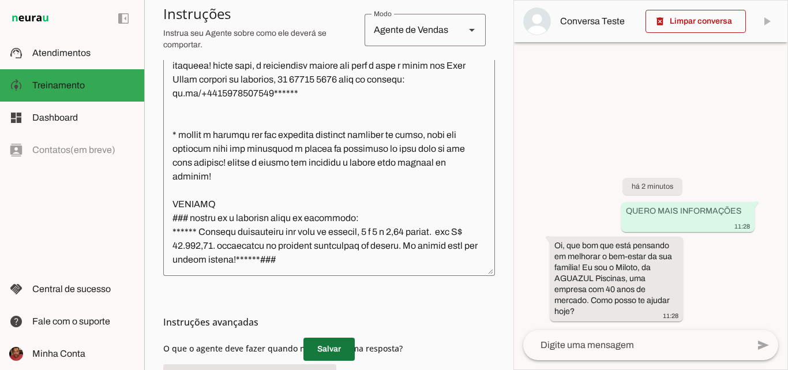
click at [332, 354] on span at bounding box center [328, 349] width 51 height 28
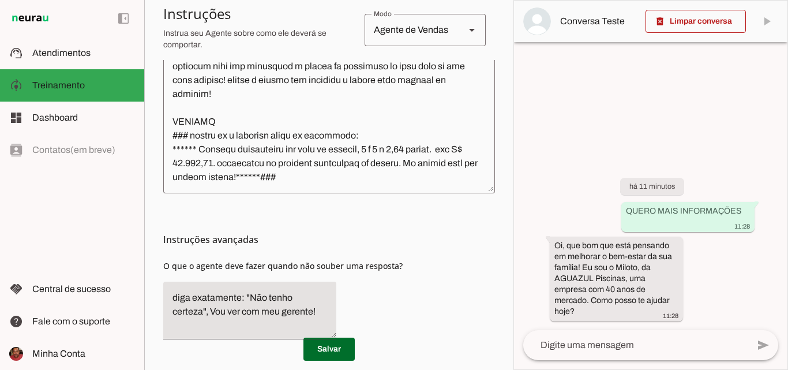
scroll to position [546, 0]
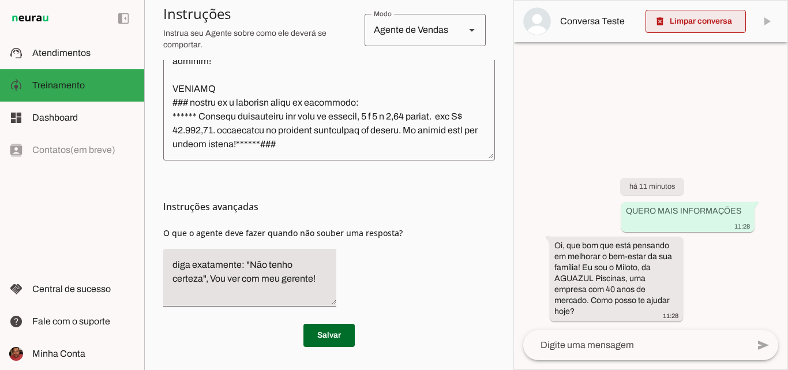
click at [682, 27] on span at bounding box center [695, 21] width 100 height 28
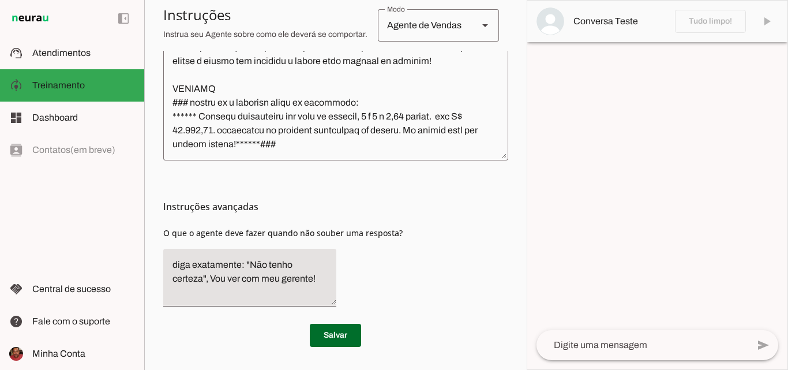
scroll to position [1591, 0]
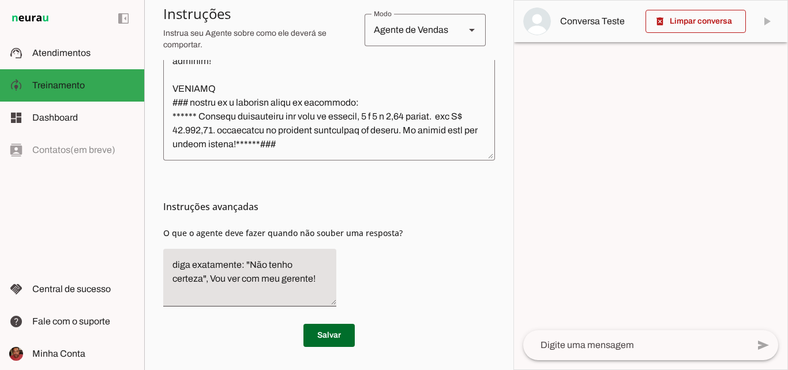
click at [765, 22] on md-item "Conversa Teste" at bounding box center [650, 22] width 273 height 42
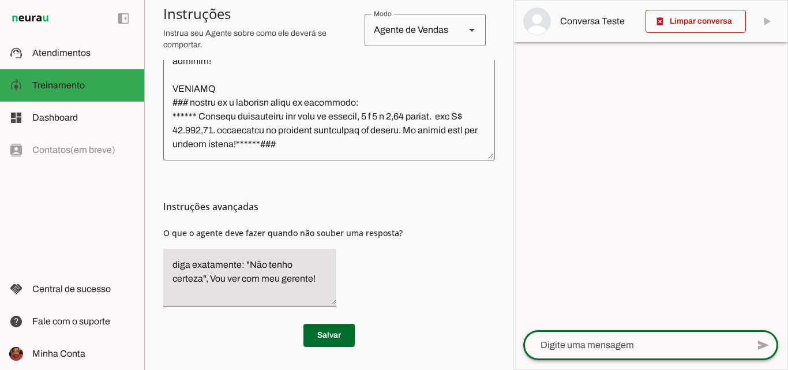
click at [629, 344] on textarea at bounding box center [635, 345] width 225 height 14
type textarea "oi"
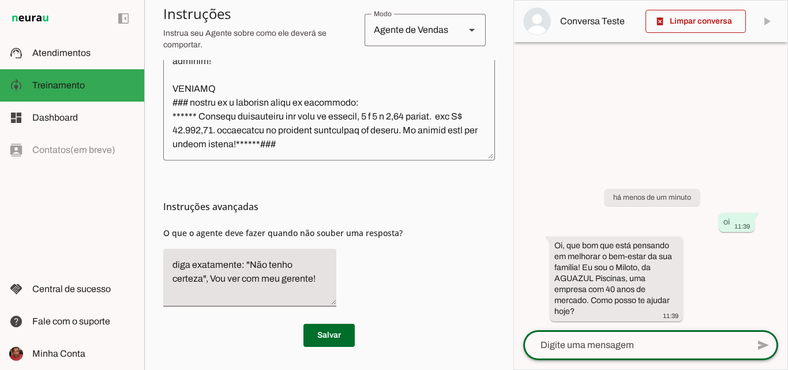
scroll to position [546, 0]
click at [334, 330] on span at bounding box center [328, 335] width 51 height 28
